Goal: Information Seeking & Learning: Learn about a topic

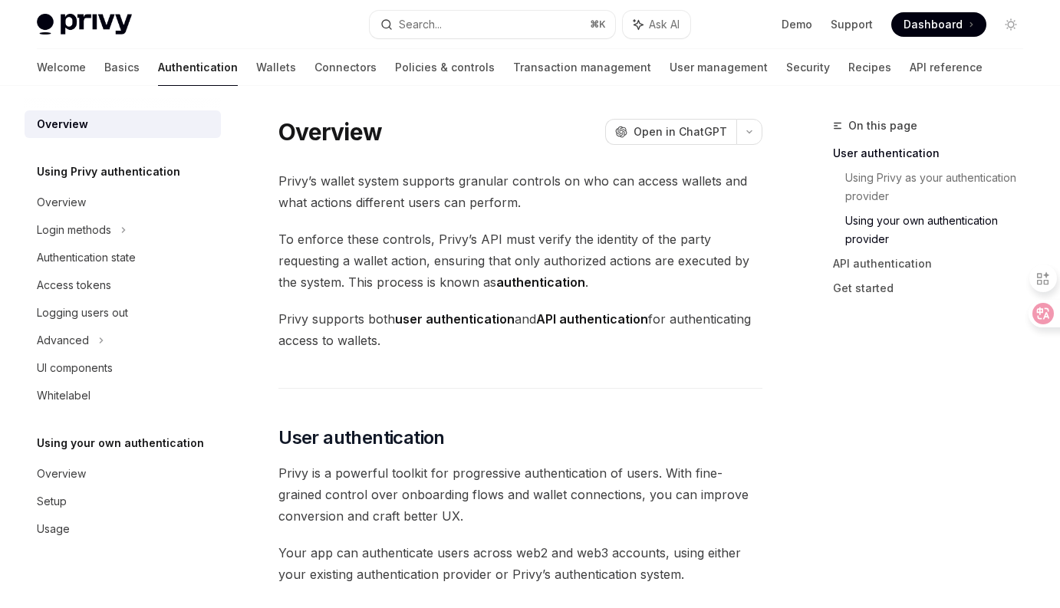
scroll to position [957, 0]
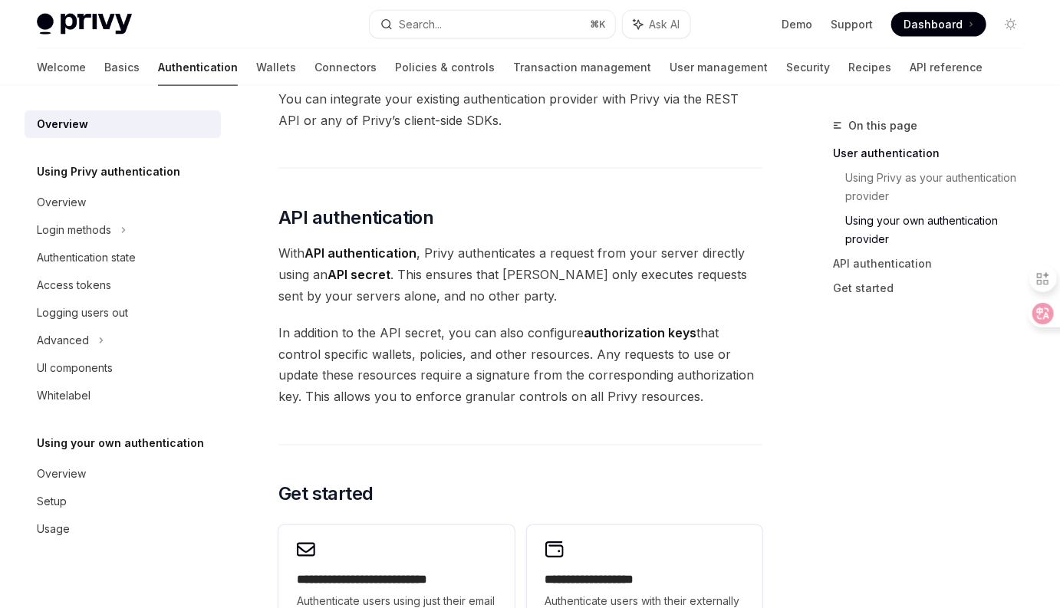
click at [427, 326] on span "In addition to the API secret, you can also configure authorization keys that c…" at bounding box center [520, 365] width 484 height 86
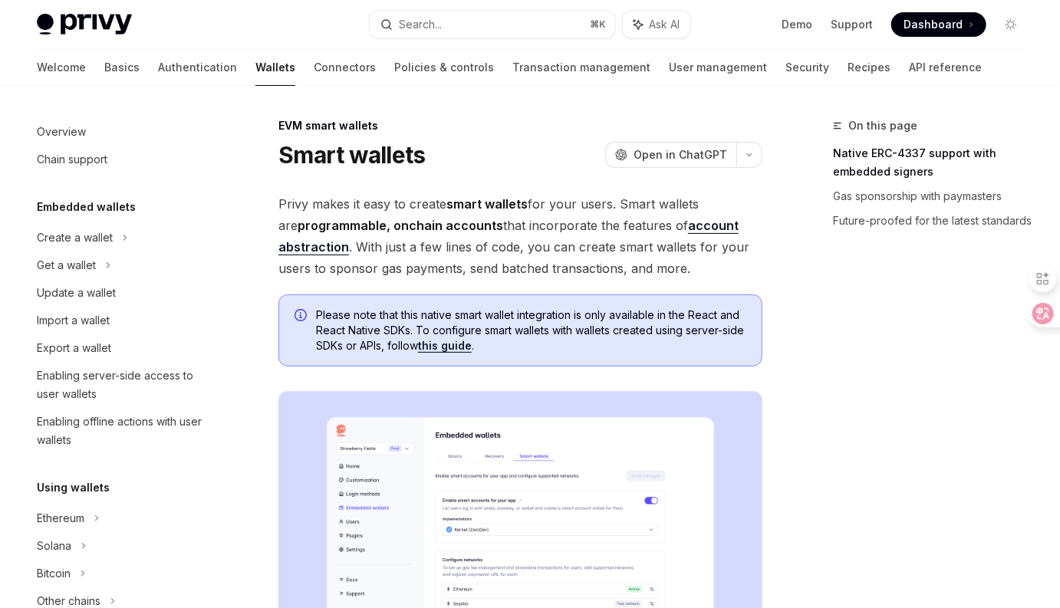
scroll to position [309, 0]
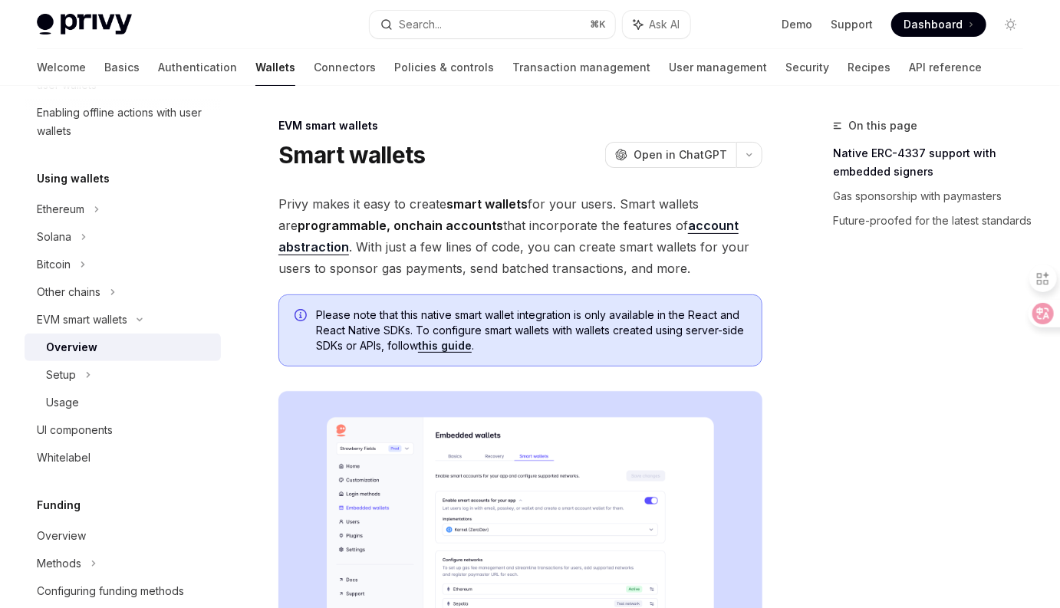
click at [509, 250] on span "Privy makes it easy to create smart wallets for your users. Smart wallets are p…" at bounding box center [520, 236] width 484 height 86
